Goal: Check status: Check status

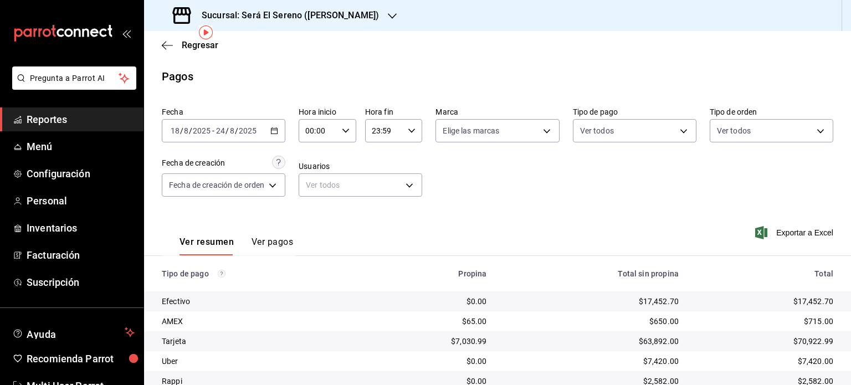
scroll to position [44, 0]
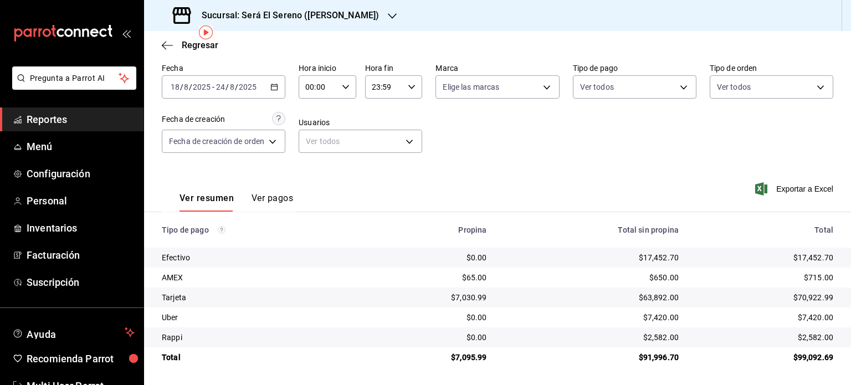
click at [291, 21] on h3 "Sucursal: Será El Sereno ([PERSON_NAME])" at bounding box center [286, 15] width 186 height 13
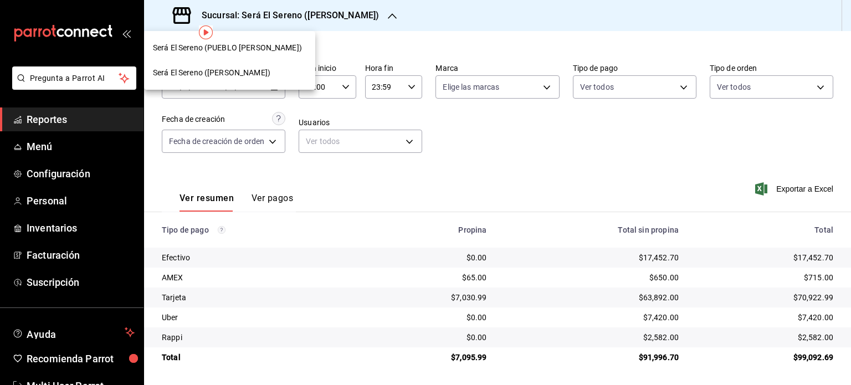
click at [279, 49] on div "Será El Sereno (PUEBLO [PERSON_NAME])" at bounding box center [229, 48] width 153 height 12
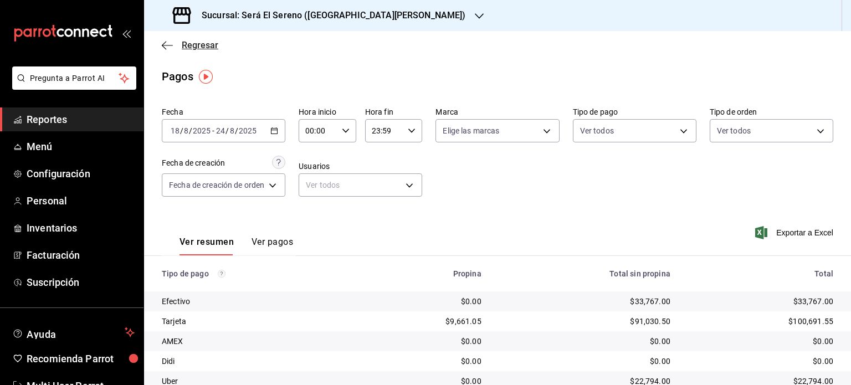
click at [208, 47] on span "Regresar" at bounding box center [200, 45] width 37 height 11
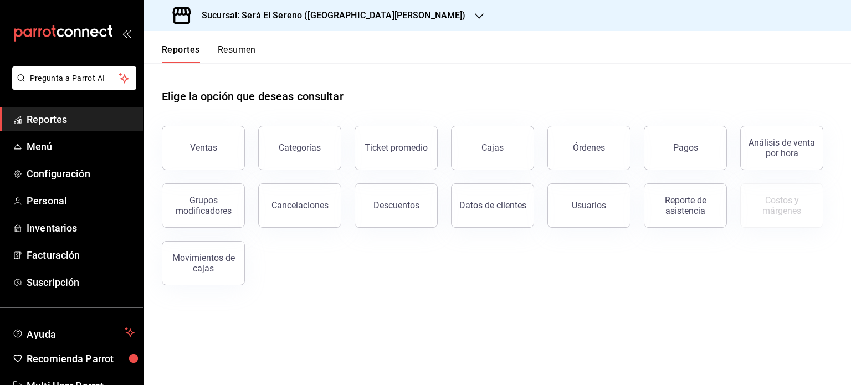
click at [230, 50] on button "Resumen" at bounding box center [237, 53] width 38 height 19
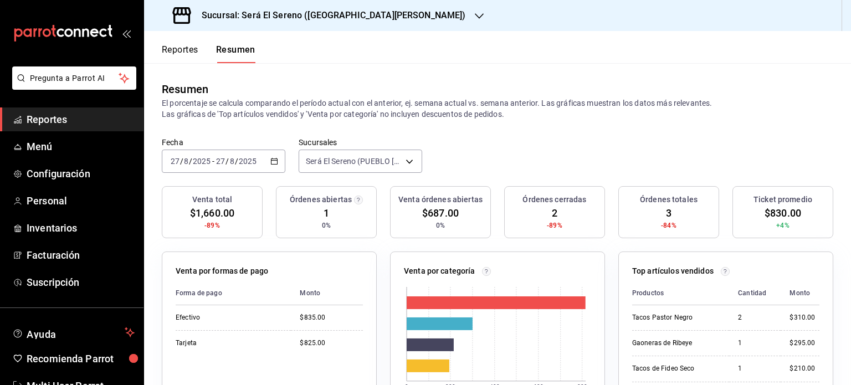
click at [188, 49] on button "Reportes" at bounding box center [180, 53] width 37 height 19
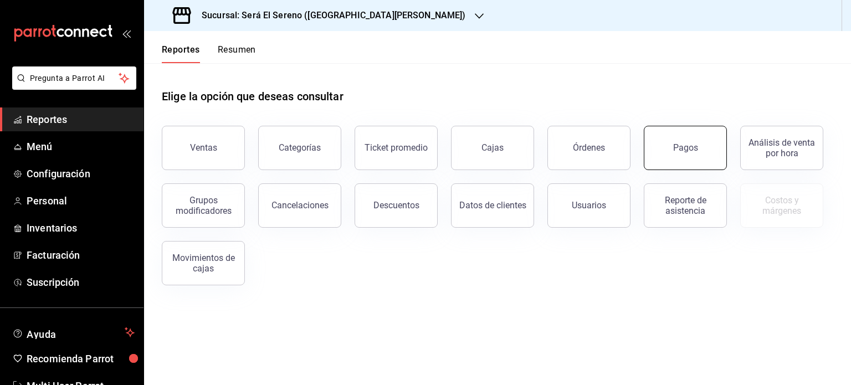
click at [691, 152] on div "Pagos" at bounding box center [685, 147] width 25 height 11
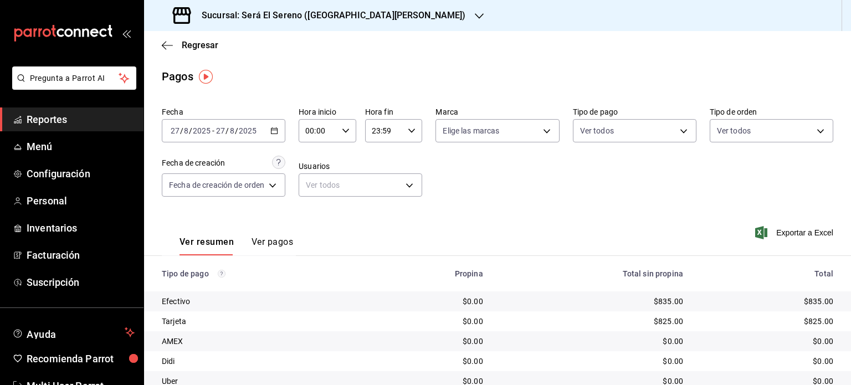
click at [271, 134] on icon "button" at bounding box center [274, 131] width 8 height 8
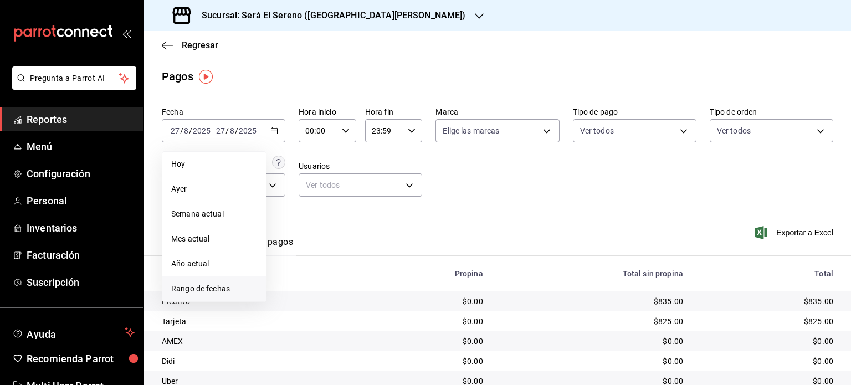
click at [219, 294] on span "Rango de fechas" at bounding box center [214, 289] width 86 height 12
click at [288, 271] on button "18" at bounding box center [289, 278] width 19 height 20
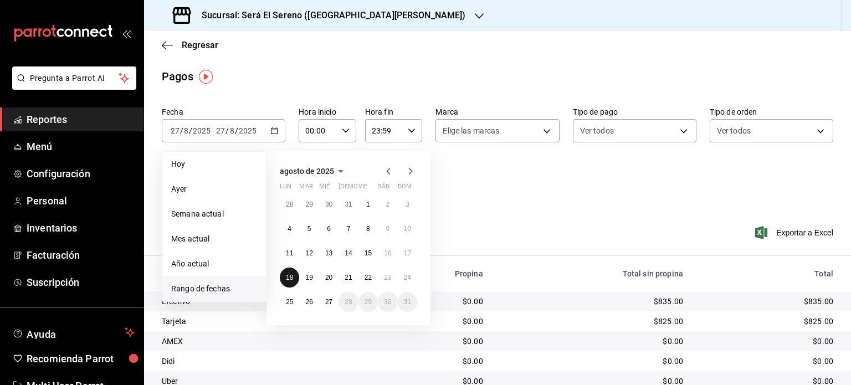
click at [288, 271] on button "18" at bounding box center [289, 278] width 19 height 20
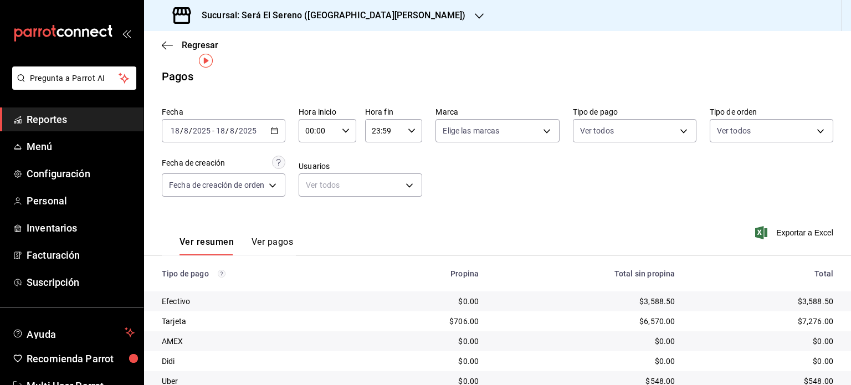
scroll to position [64, 0]
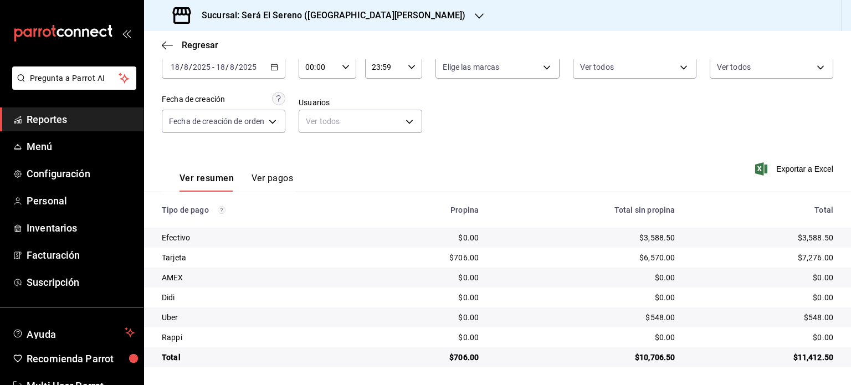
drag, startPoint x: 162, startPoint y: 208, endPoint x: 675, endPoint y: 388, distance: 543.3
click at [675, 384] on html "Pregunta a Parrot AI Reportes Menú Configuración Personal Inventarios Facturaci…" at bounding box center [425, 192] width 851 height 385
copy thead
click at [269, 70] on div "[DATE] [DATE] - [DATE] [DATE]" at bounding box center [224, 66] width 124 height 23
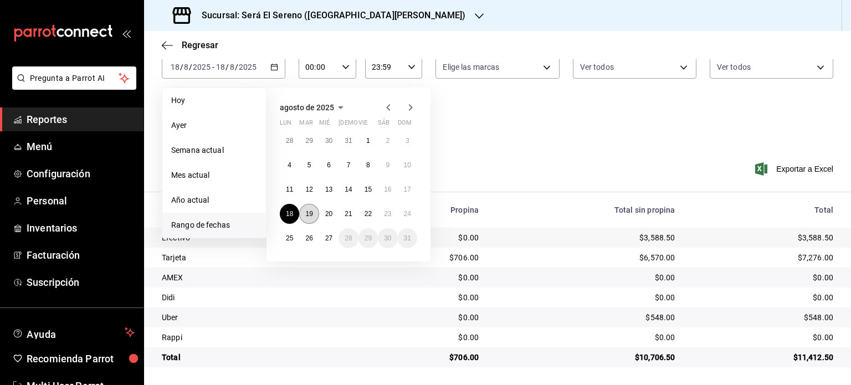
click at [309, 210] on abbr "19" at bounding box center [308, 214] width 7 height 8
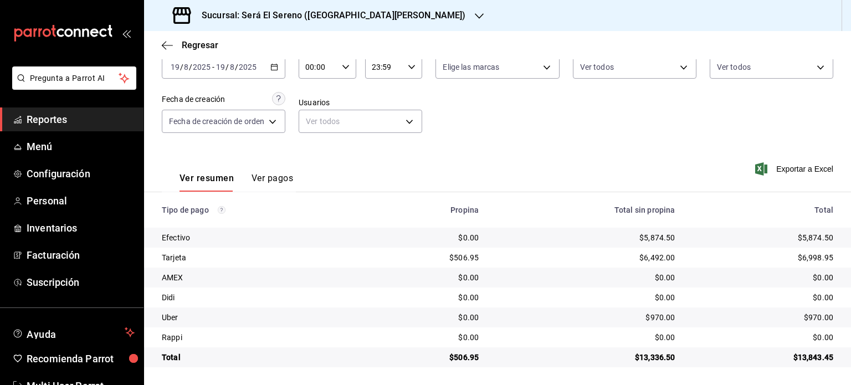
drag, startPoint x: 163, startPoint y: 212, endPoint x: 571, endPoint y: 407, distance: 452.0
click at [571, 384] on html "Pregunta a Parrot AI Reportes Menú Configuración Personal Inventarios Facturaci…" at bounding box center [425, 192] width 851 height 385
copy thead
click at [264, 68] on div "[DATE] [DATE] - [DATE] [DATE]" at bounding box center [224, 66] width 124 height 23
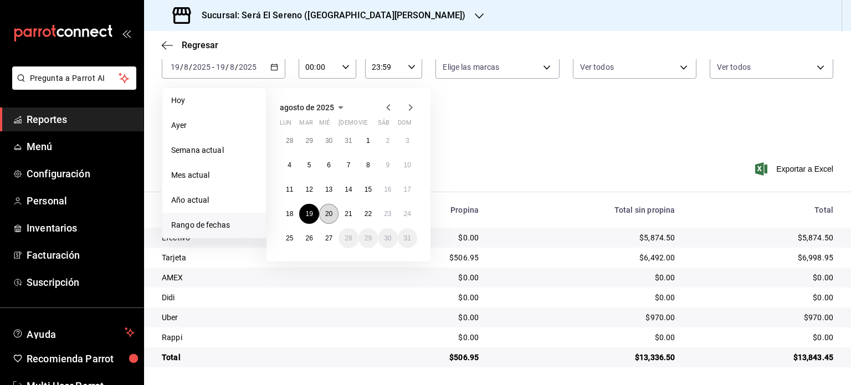
click at [332, 207] on button "20" at bounding box center [328, 214] width 19 height 20
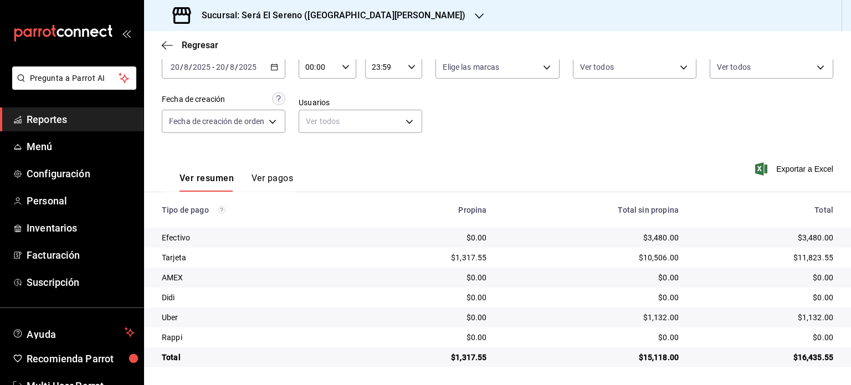
drag, startPoint x: 162, startPoint y: 209, endPoint x: 602, endPoint y: 393, distance: 476.8
click at [602, 384] on html "Pregunta a Parrot AI Reportes Menú Configuración Personal Inventarios Facturaci…" at bounding box center [425, 192] width 851 height 385
copy thead
click at [255, 73] on div "[DATE] [DATE] - [DATE] [DATE]" at bounding box center [224, 66] width 124 height 23
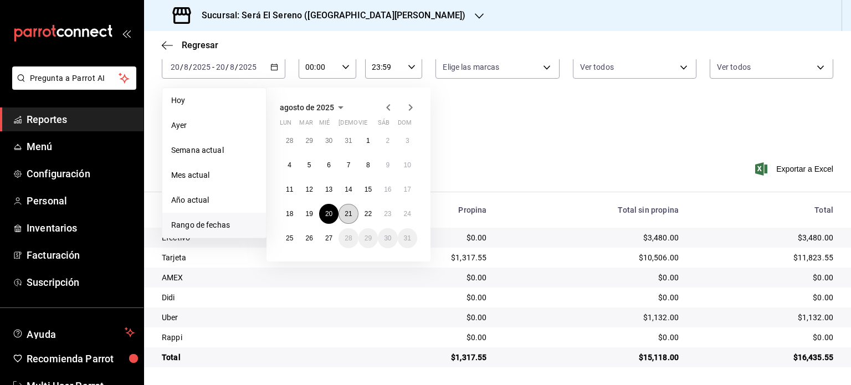
click at [344, 208] on button "21" at bounding box center [347, 214] width 19 height 20
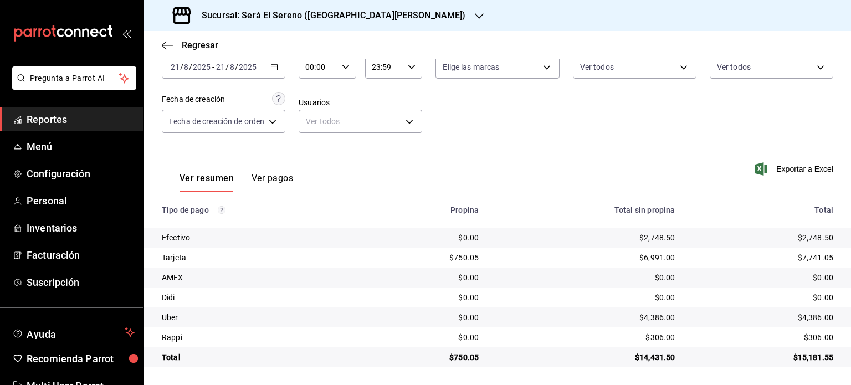
drag, startPoint x: 163, startPoint y: 211, endPoint x: 789, endPoint y: 377, distance: 648.2
click at [789, 377] on main "Regresar Pagos Fecha [DATE] [DATE] - [DATE] [DATE] Hora inicio 00:00 Hora inici…" at bounding box center [497, 176] width 707 height 418
copy thead
click at [242, 63] on input "2025" at bounding box center [247, 67] width 19 height 9
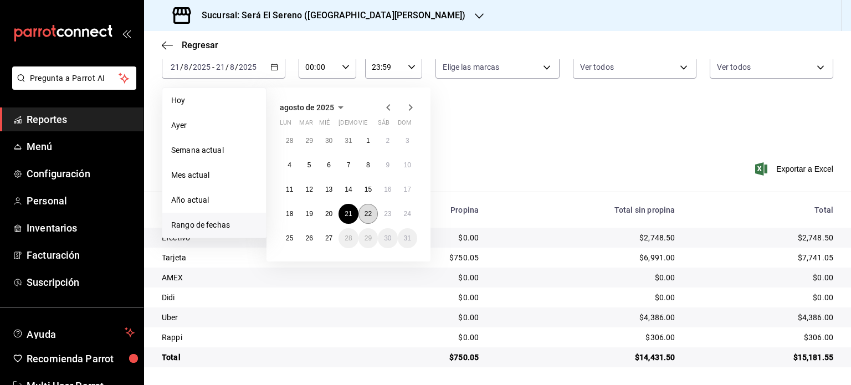
click at [365, 211] on abbr "22" at bounding box center [368, 214] width 7 height 8
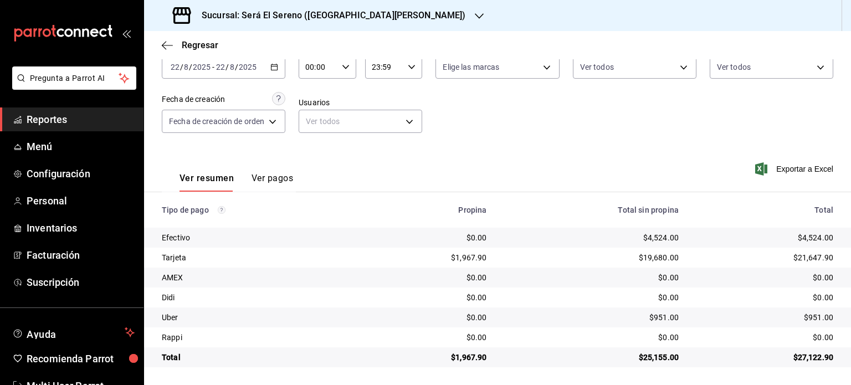
drag, startPoint x: 162, startPoint y: 208, endPoint x: 751, endPoint y: 372, distance: 612.0
click at [751, 372] on main "Regresar Pagos Fecha [DATE] [DATE] - [DATE] [DATE] Hora inicio 00:00 Hora inici…" at bounding box center [497, 176] width 707 height 418
copy thead
click at [276, 68] on icon "button" at bounding box center [274, 67] width 8 height 8
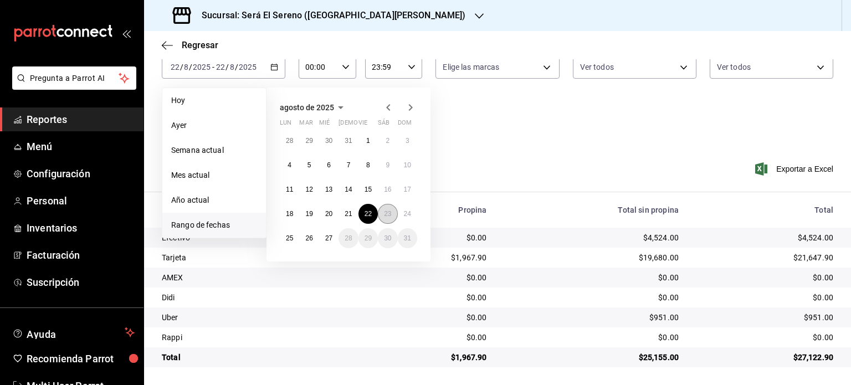
click at [382, 218] on button "23" at bounding box center [387, 214] width 19 height 20
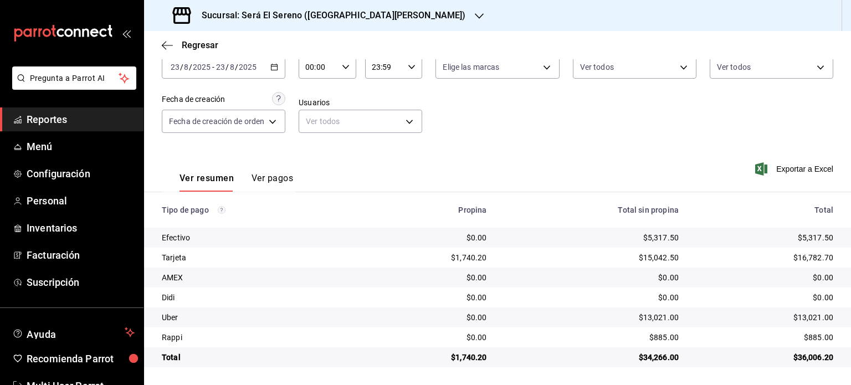
drag, startPoint x: 162, startPoint y: 211, endPoint x: 661, endPoint y: 399, distance: 533.7
click at [661, 384] on html "Pregunta a Parrot AI Reportes Menú Configuración Personal Inventarios Facturaci…" at bounding box center [425, 192] width 851 height 385
copy thead
click at [207, 63] on input "2025" at bounding box center [201, 67] width 19 height 9
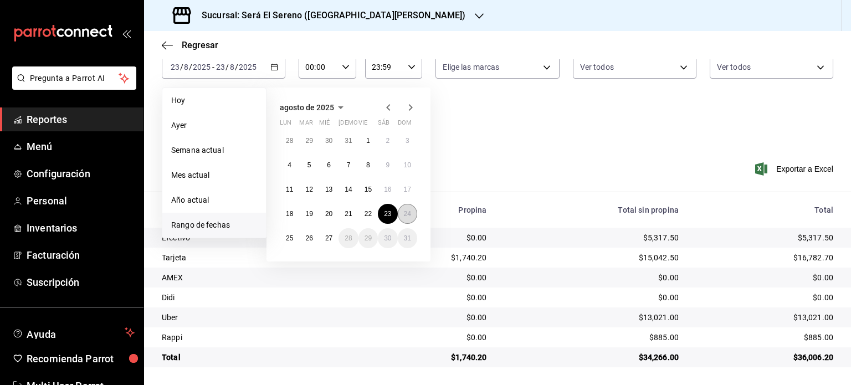
click at [413, 215] on button "24" at bounding box center [407, 214] width 19 height 20
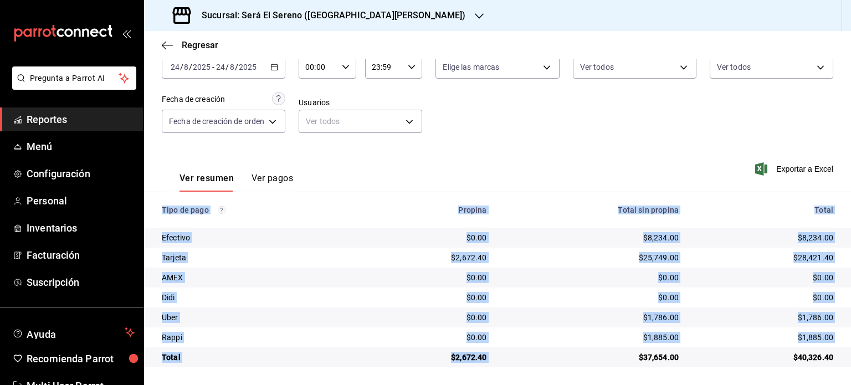
drag, startPoint x: 163, startPoint y: 209, endPoint x: 561, endPoint y: 366, distance: 428.1
click at [561, 366] on table "Tipo de pago Propina Total sin propina Total Efectivo $0.00 $8,234.00 $8,234.00…" at bounding box center [497, 279] width 707 height 175
click at [643, 311] on td "$1,786.00" at bounding box center [591, 317] width 192 height 20
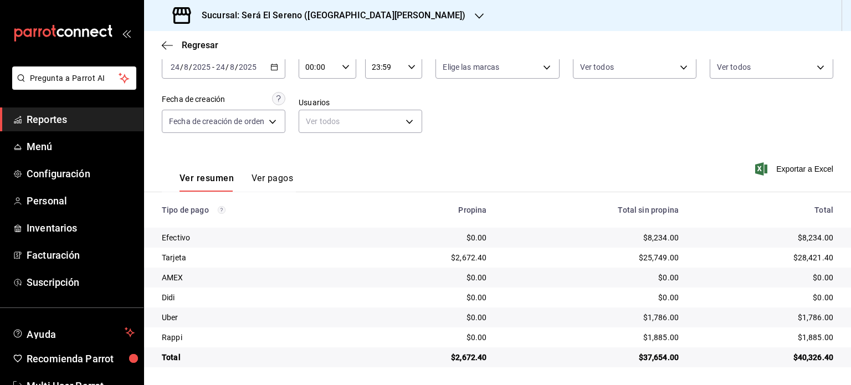
drag, startPoint x: 162, startPoint y: 208, endPoint x: 850, endPoint y: 355, distance: 704.1
click at [850, 355] on div "Regresar Pagos Fecha [DATE] [DATE] - [DATE] [DATE] Hora inicio 00:00 Hora inici…" at bounding box center [497, 208] width 707 height 354
copy thead
click at [252, 61] on div "[DATE] [DATE] - [DATE] [DATE]" at bounding box center [224, 66] width 124 height 23
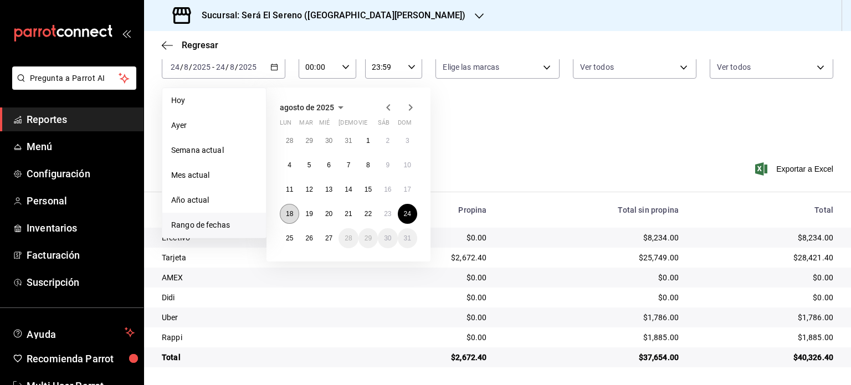
click at [295, 217] on button "18" at bounding box center [289, 214] width 19 height 20
click at [408, 214] on abbr "24" at bounding box center [407, 214] width 7 height 8
